Goal: Find specific page/section: Find specific page/section

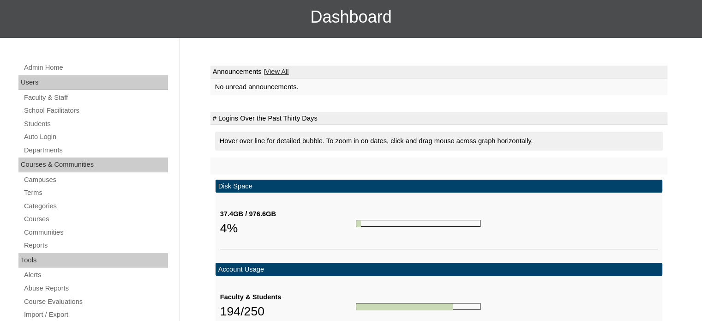
scroll to position [97, 0]
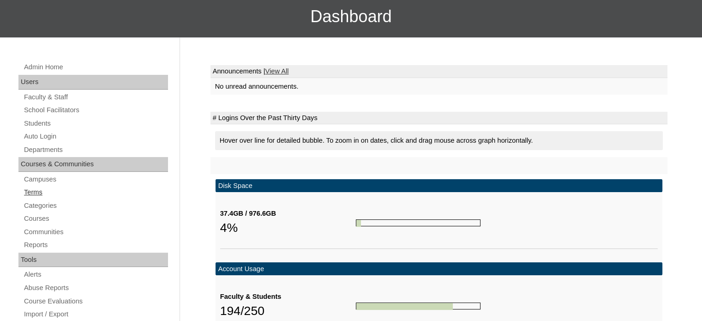
click at [31, 190] on link "Terms" at bounding box center [95, 193] width 145 height 12
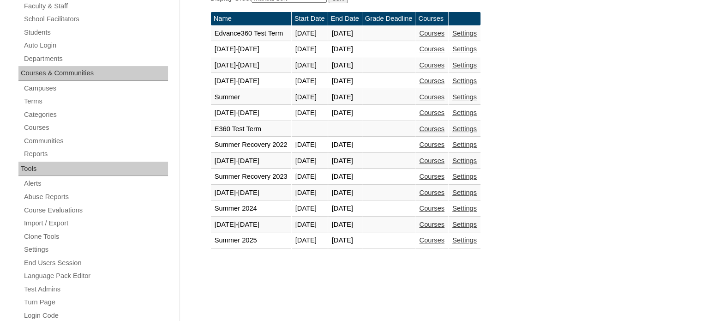
scroll to position [194, 0]
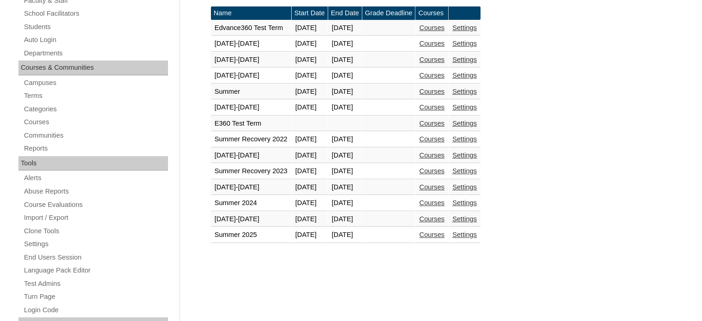
click at [445, 183] on link "Courses" at bounding box center [431, 186] width 25 height 7
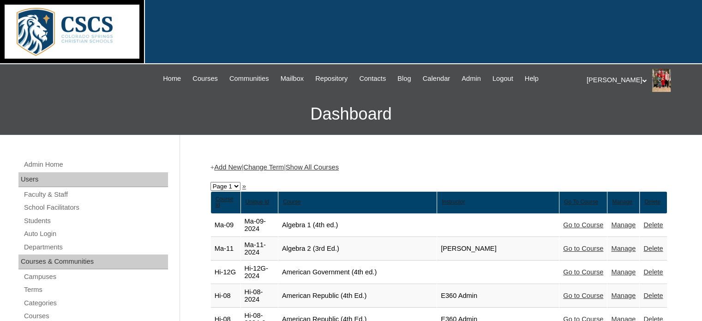
click at [339, 164] on link "Show All Courses" at bounding box center [312, 166] width 53 height 7
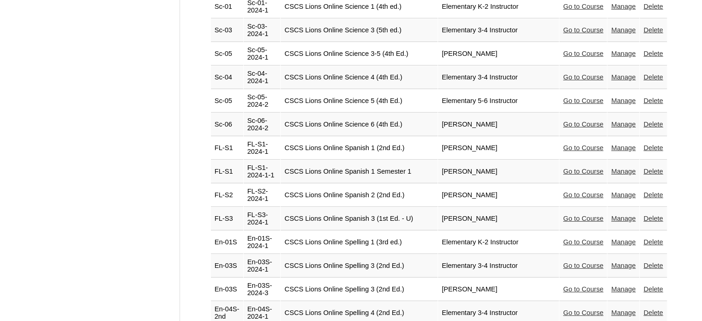
scroll to position [2706, 0]
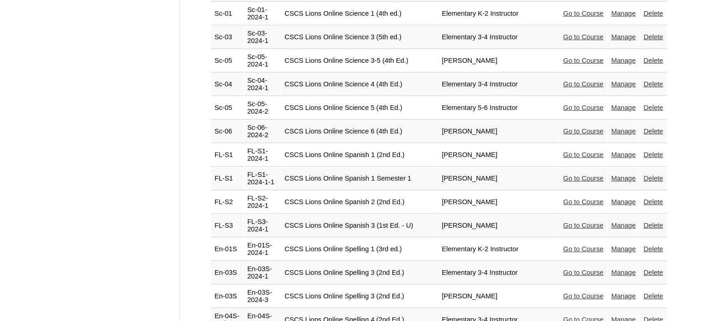
click at [563, 222] on link "Go to Course" at bounding box center [583, 225] width 40 height 7
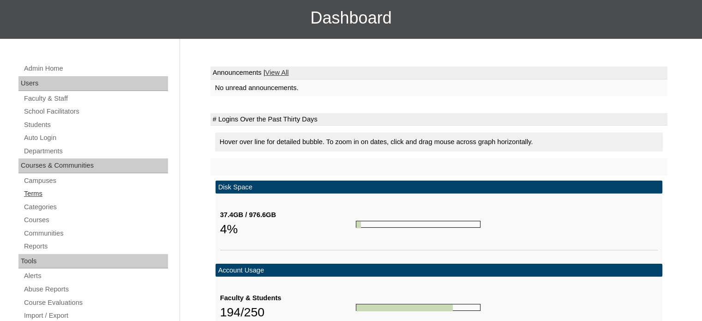
scroll to position [98, 0]
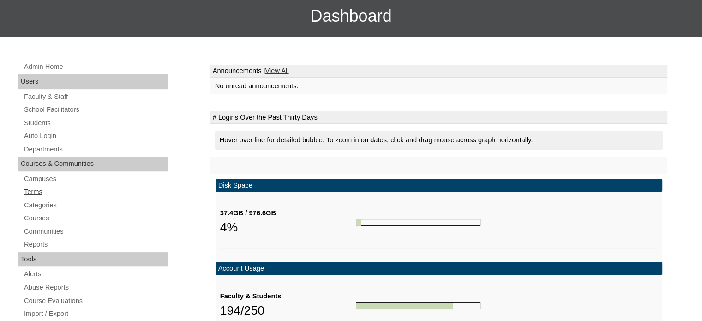
click at [33, 191] on link "Terms" at bounding box center [95, 192] width 145 height 12
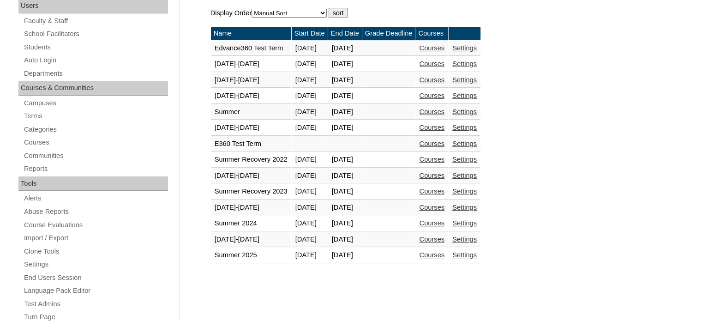
scroll to position [177, 0]
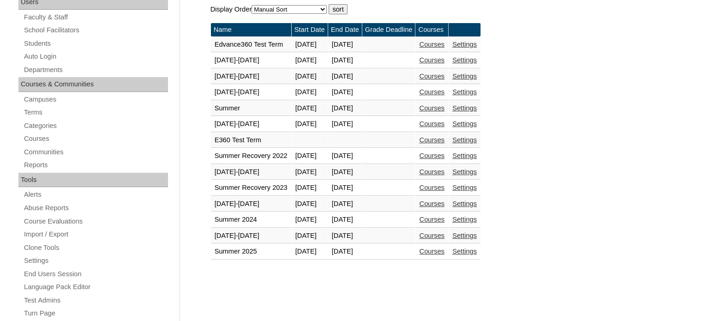
click at [445, 205] on link "Courses" at bounding box center [431, 203] width 25 height 7
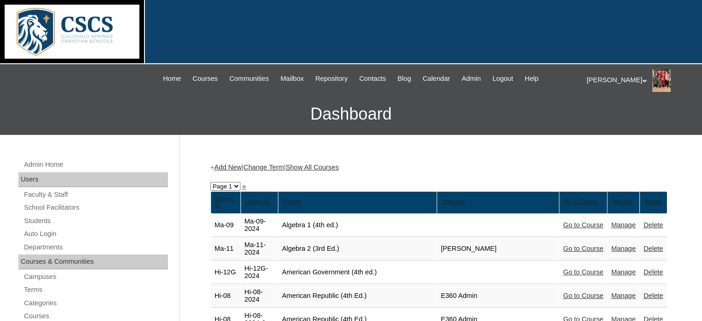
click at [333, 166] on link "Show All Courses" at bounding box center [312, 166] width 53 height 7
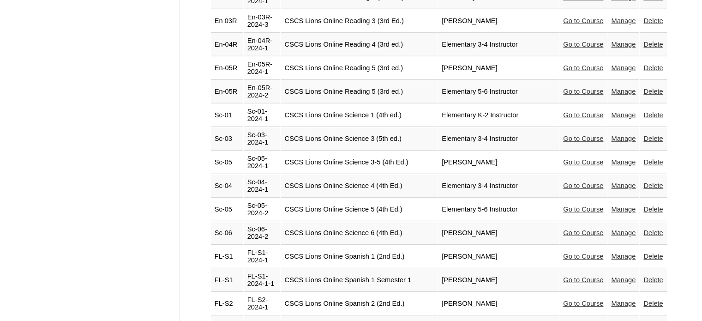
scroll to position [2607, 0]
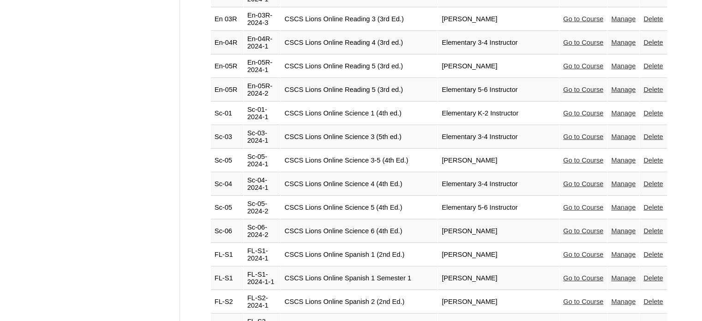
click at [586, 321] on link "Go to Course" at bounding box center [583, 324] width 40 height 7
